Goal: Check status: Check status

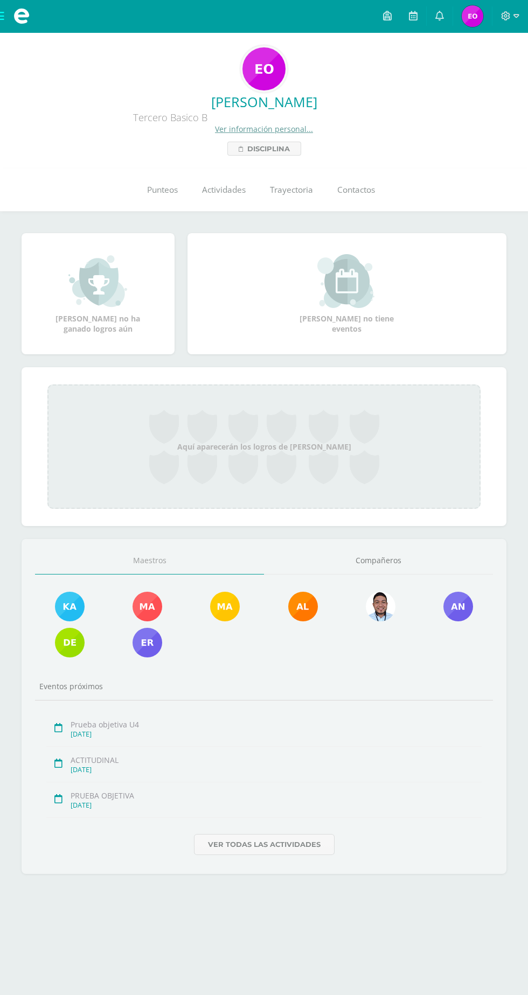
click at [172, 185] on span "Punteos" at bounding box center [162, 189] width 31 height 11
